Goal: Information Seeking & Learning: Learn about a topic

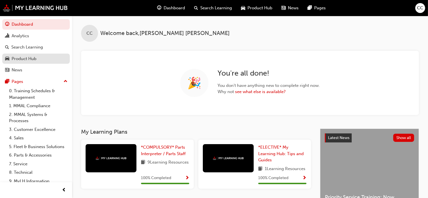
click at [23, 61] on div "Product Hub" at bounding box center [24, 59] width 25 height 6
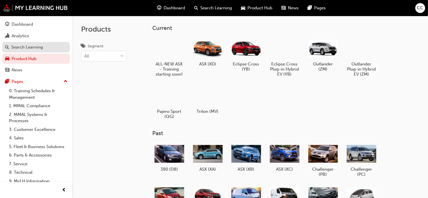
click at [32, 45] on div "Search Learning" at bounding box center [27, 47] width 32 height 6
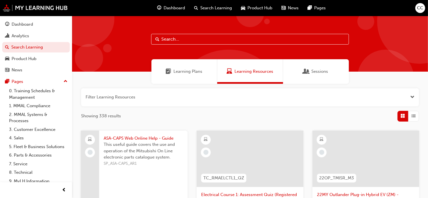
click at [192, 72] on span "Learning Plans" at bounding box center [188, 71] width 29 height 6
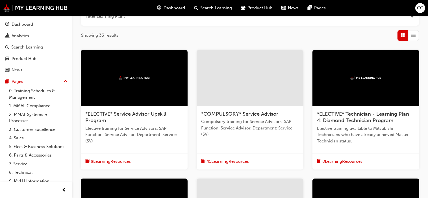
scroll to position [85, 0]
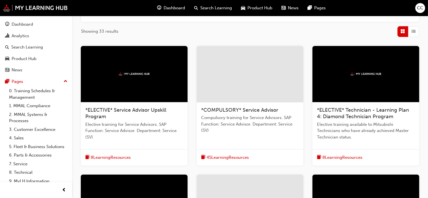
click at [247, 78] on div at bounding box center [250, 74] width 107 height 56
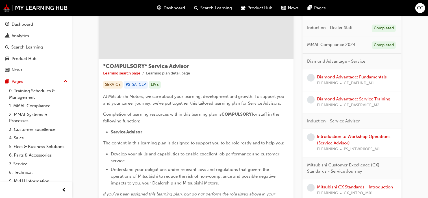
scroll to position [56, 0]
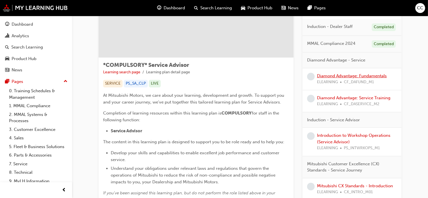
click at [343, 76] on link "Diamond Advantage: Fundamentals" at bounding box center [352, 75] width 70 height 5
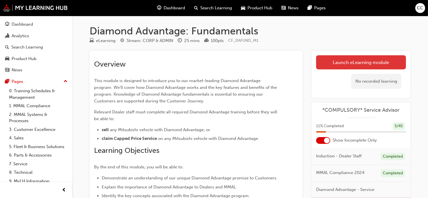
click at [352, 65] on link "Launch eLearning module" at bounding box center [361, 62] width 90 height 14
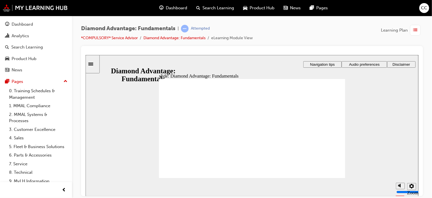
click at [366, 64] on span "Audio preferences" at bounding box center [364, 64] width 31 height 4
